Goal: Task Accomplishment & Management: Manage account settings

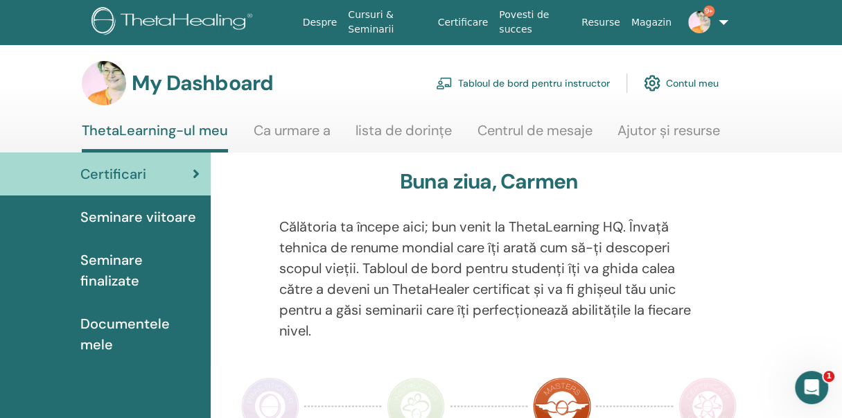
click at [122, 258] on span "Seminare finalizate" at bounding box center [139, 270] width 119 height 42
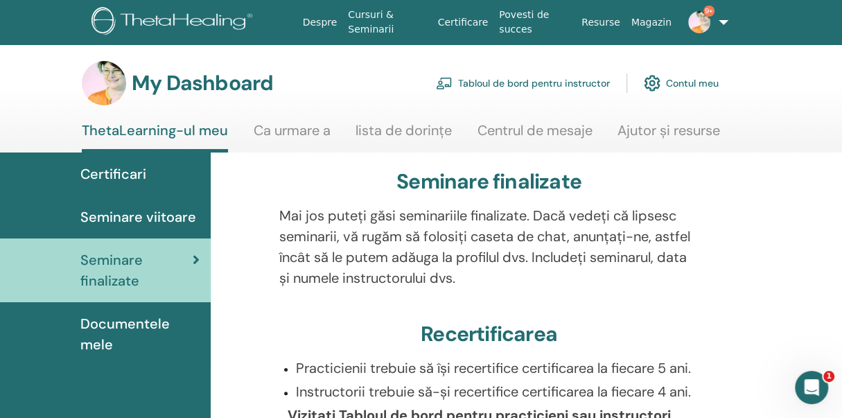
click at [588, 82] on link "Tabloul de bord pentru instructor" at bounding box center [523, 83] width 174 height 30
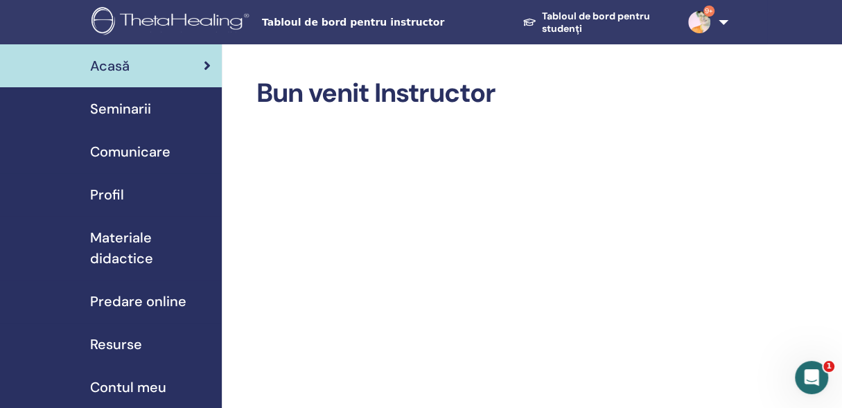
drag, startPoint x: 407, startPoint y: 28, endPoint x: 400, endPoint y: 24, distance: 7.7
click at [406, 28] on span "Tabloul de bord pentru instructor" at bounding box center [366, 22] width 208 height 15
click at [375, 15] on span "Tabloul de bord pentru instructor" at bounding box center [366, 22] width 208 height 15
drag, startPoint x: 364, startPoint y: 19, endPoint x: 351, endPoint y: 26, distance: 14.6
click at [364, 19] on span "Tabloul de bord pentru instructor" at bounding box center [366, 22] width 208 height 15
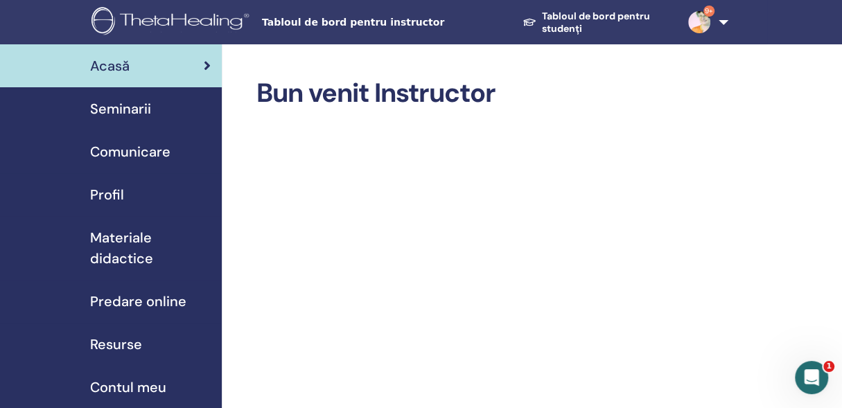
click at [118, 107] on span "Seminarii" at bounding box center [120, 108] width 61 height 21
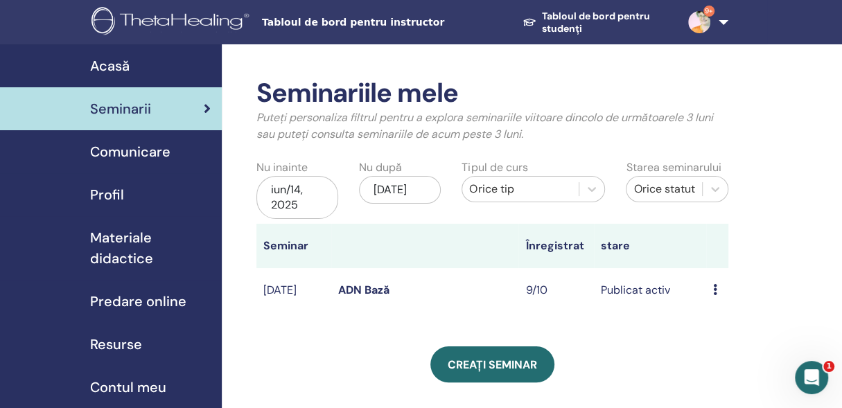
click at [716, 288] on icon at bounding box center [715, 289] width 4 height 11
click at [722, 339] on link "Participantii" at bounding box center [733, 341] width 62 height 15
click at [713, 287] on icon at bounding box center [715, 289] width 4 height 11
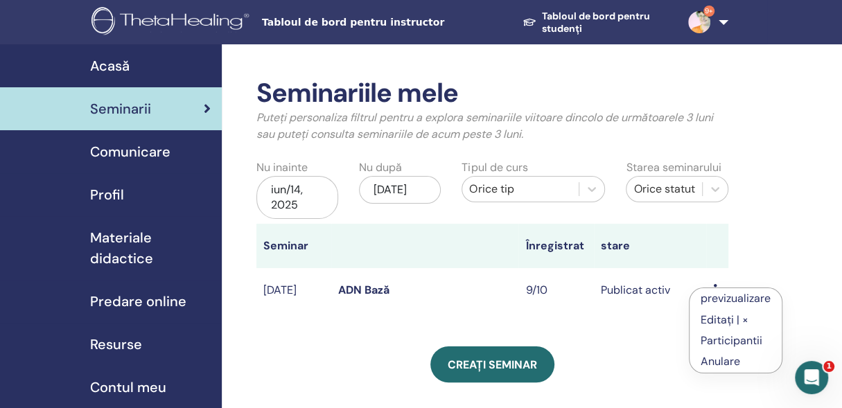
click at [716, 317] on link "Editați | ×" at bounding box center [724, 319] width 48 height 15
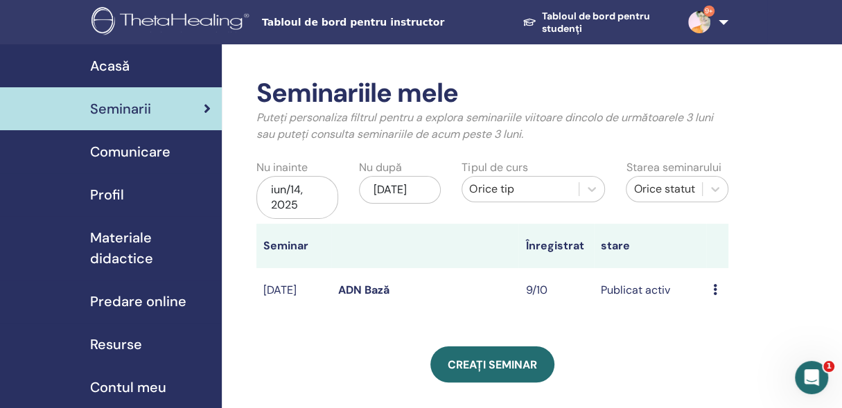
click at [713, 288] on icon at bounding box center [715, 289] width 4 height 11
click at [713, 297] on link "previzualizare" at bounding box center [735, 299] width 70 height 15
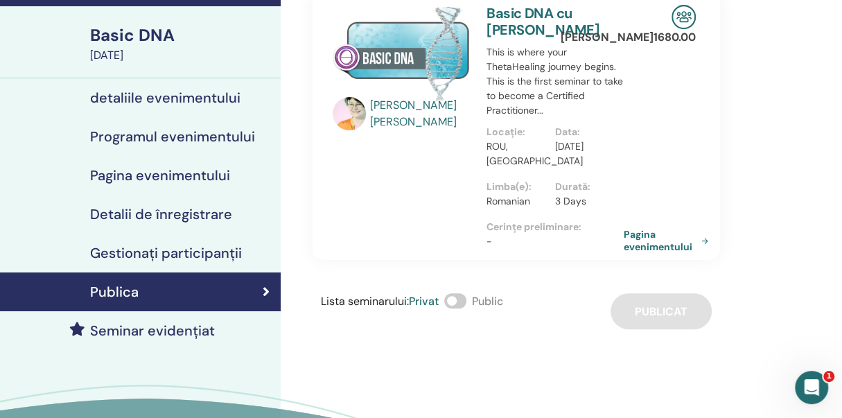
scroll to position [86, 0]
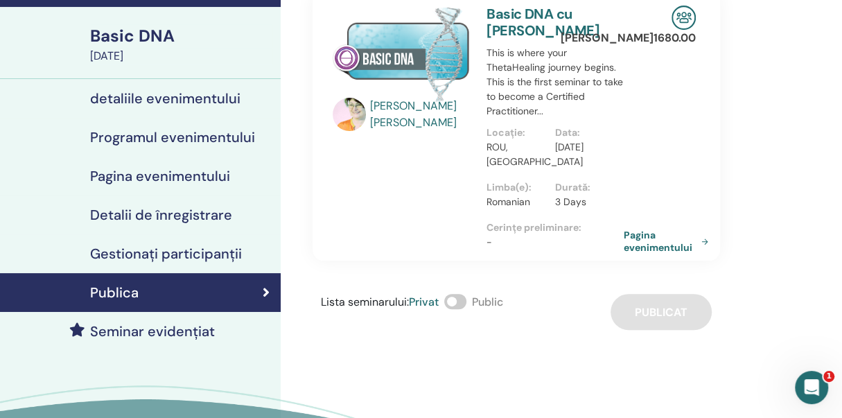
click at [211, 249] on h4 "Gestionați participanții" at bounding box center [166, 253] width 152 height 17
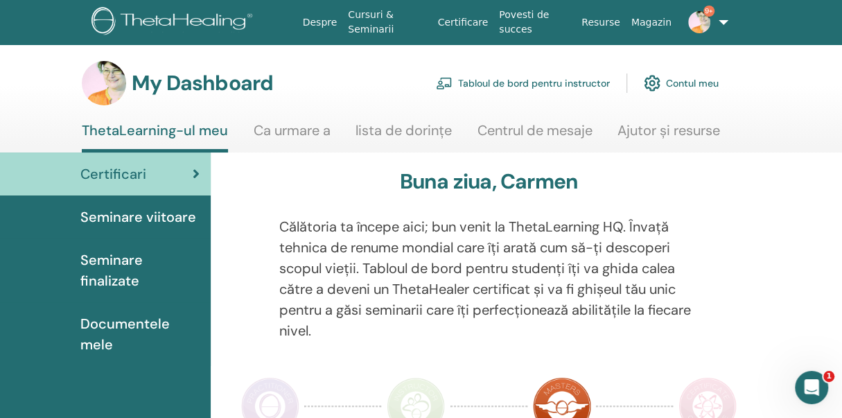
click at [382, 28] on link "Cursuri & Seminarii" at bounding box center [386, 22] width 89 height 40
click at [379, 31] on link "Cursuri & Seminarii" at bounding box center [386, 22] width 89 height 40
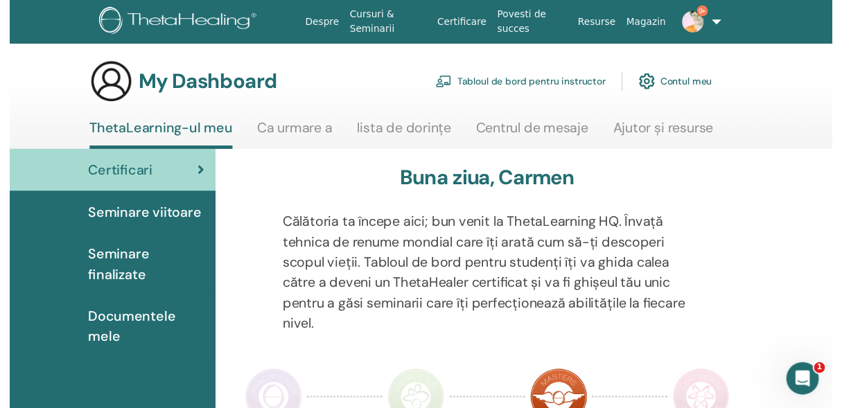
scroll to position [423, 0]
